Goal: Transaction & Acquisition: Purchase product/service

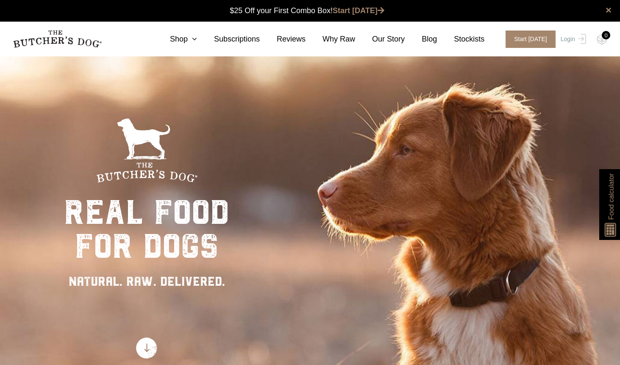
scroll to position [0, 0]
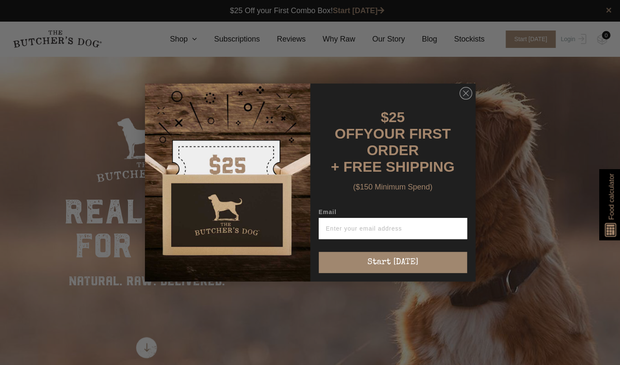
click at [467, 94] on form "$25 OFF YOUR FIRST ORDER + FREE SHIPPING ($150 Minimum Spend) Email Start [DATE…" at bounding box center [310, 182] width 330 height 198
click at [463, 100] on circle "Close dialog" at bounding box center [465, 93] width 12 height 12
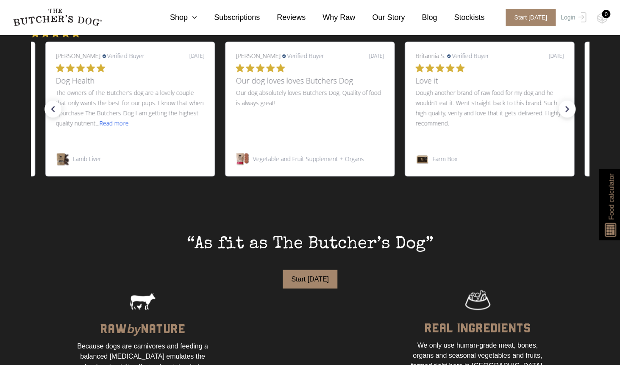
scroll to position [0, 0]
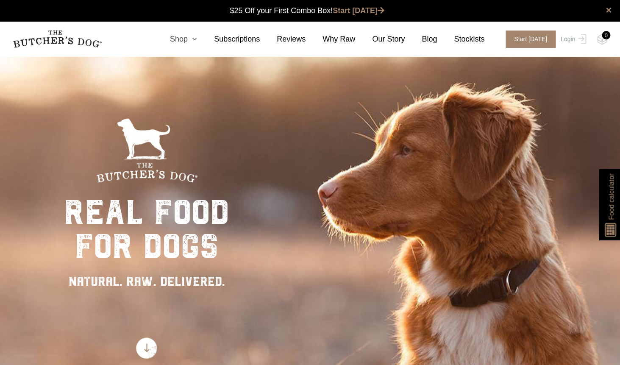
click at [176, 41] on link "Shop" at bounding box center [175, 38] width 44 height 11
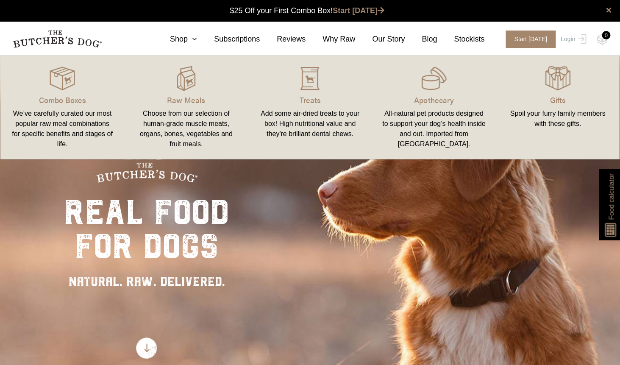
click at [197, 112] on div "Choose from our selection of human-grade muscle meats, organs, bones, vegetable…" at bounding box center [185, 128] width 103 height 41
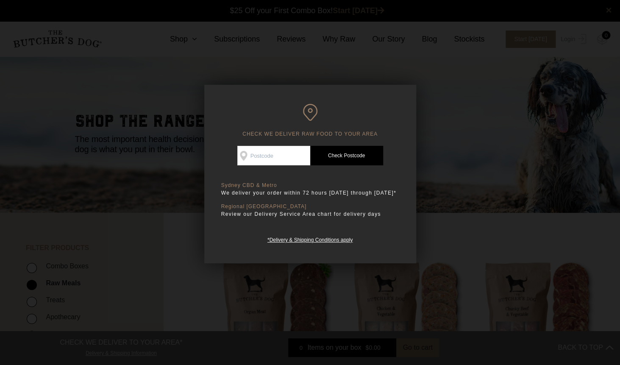
scroll to position [0, 0]
click at [269, 155] on input "Check Availability At" at bounding box center [273, 155] width 73 height 19
type input "2101"
click at [347, 153] on link "Check Postcode" at bounding box center [346, 155] width 73 height 19
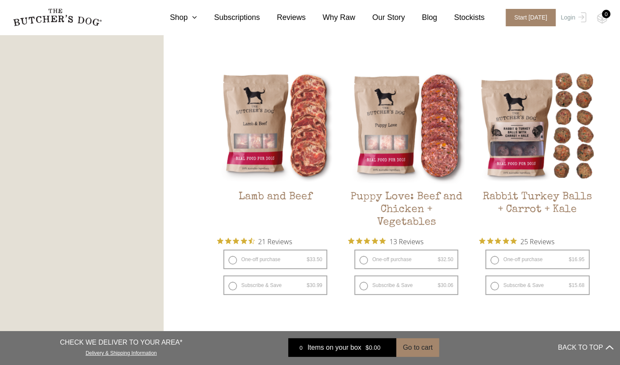
scroll to position [698, 0]
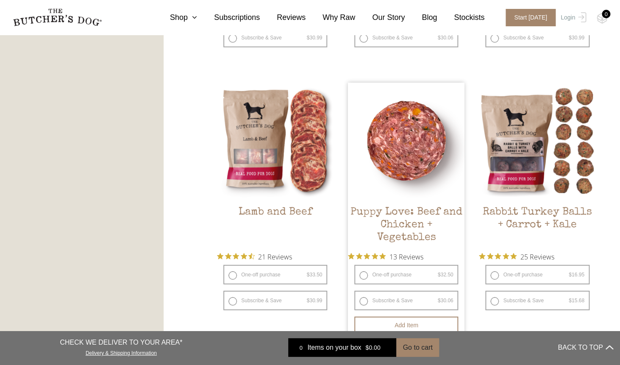
click at [378, 175] on img at bounding box center [406, 141] width 117 height 117
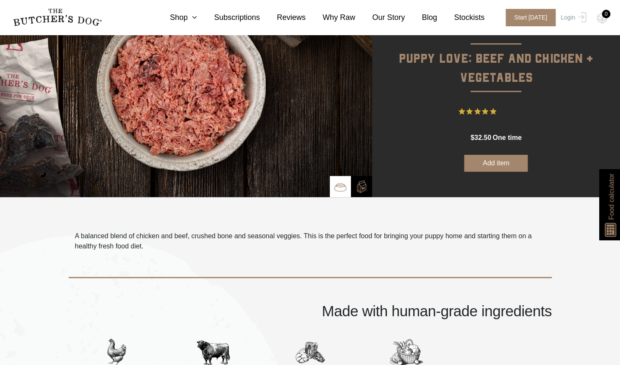
scroll to position [100, 0]
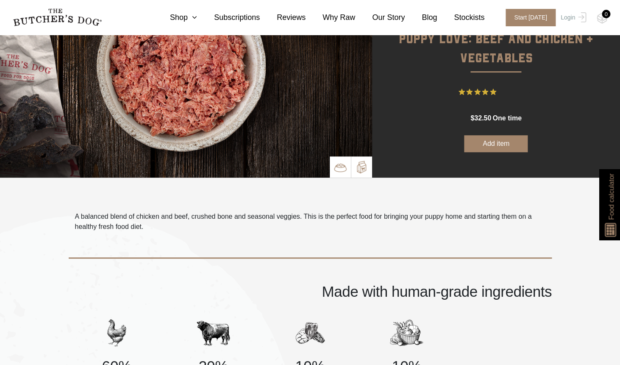
click at [361, 174] on p at bounding box center [361, 166] width 21 height 21
click at [361, 172] on img at bounding box center [361, 167] width 13 height 13
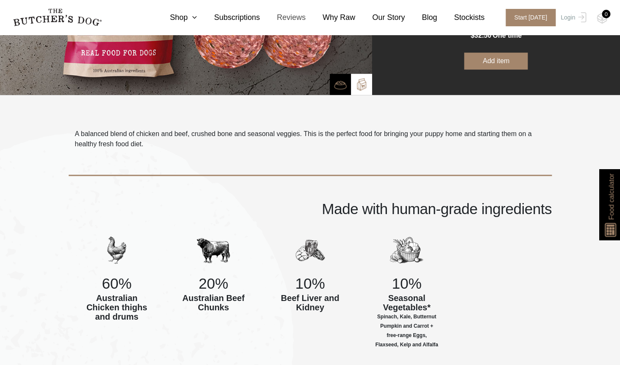
scroll to position [172, 0]
